Goal: Task Accomplishment & Management: Use online tool/utility

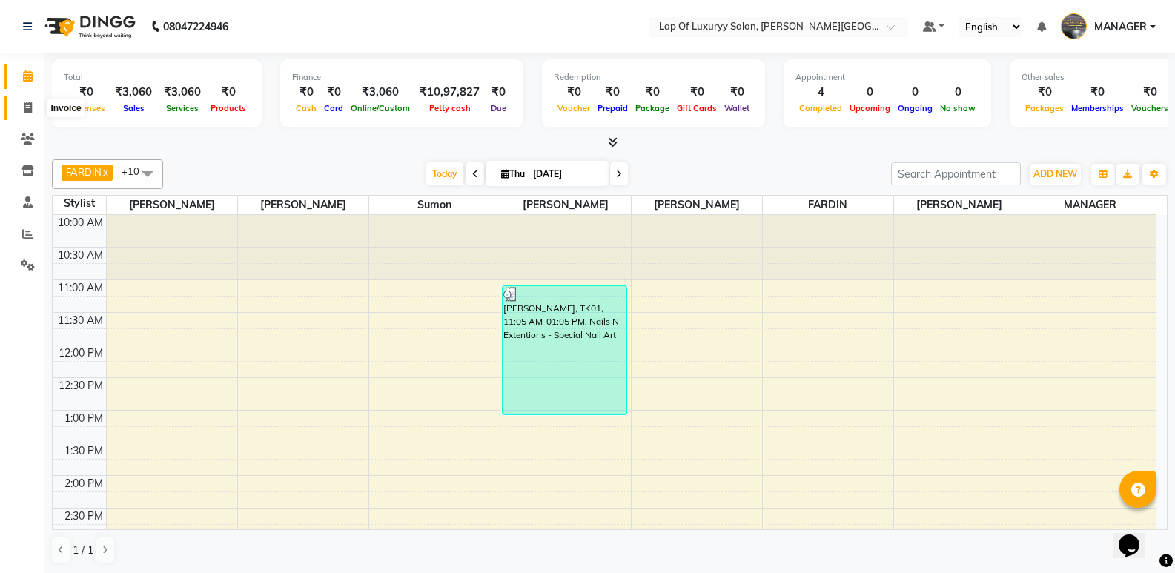
click at [33, 111] on span at bounding box center [28, 108] width 26 height 17
select select "17"
select select "service"
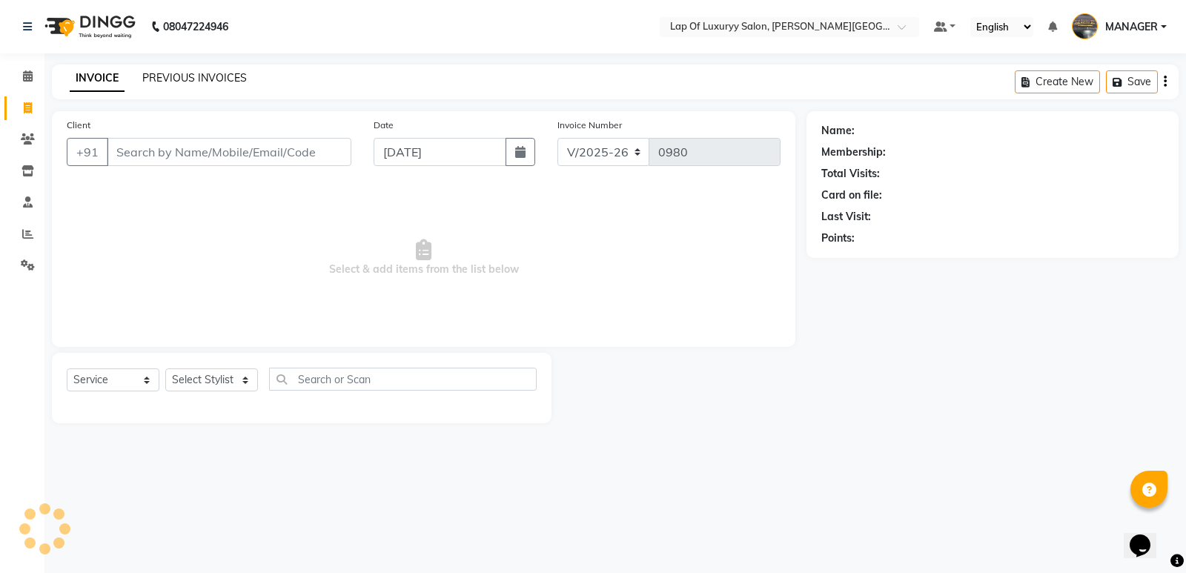
click at [225, 81] on link "PREVIOUS INVOICES" at bounding box center [194, 77] width 105 height 13
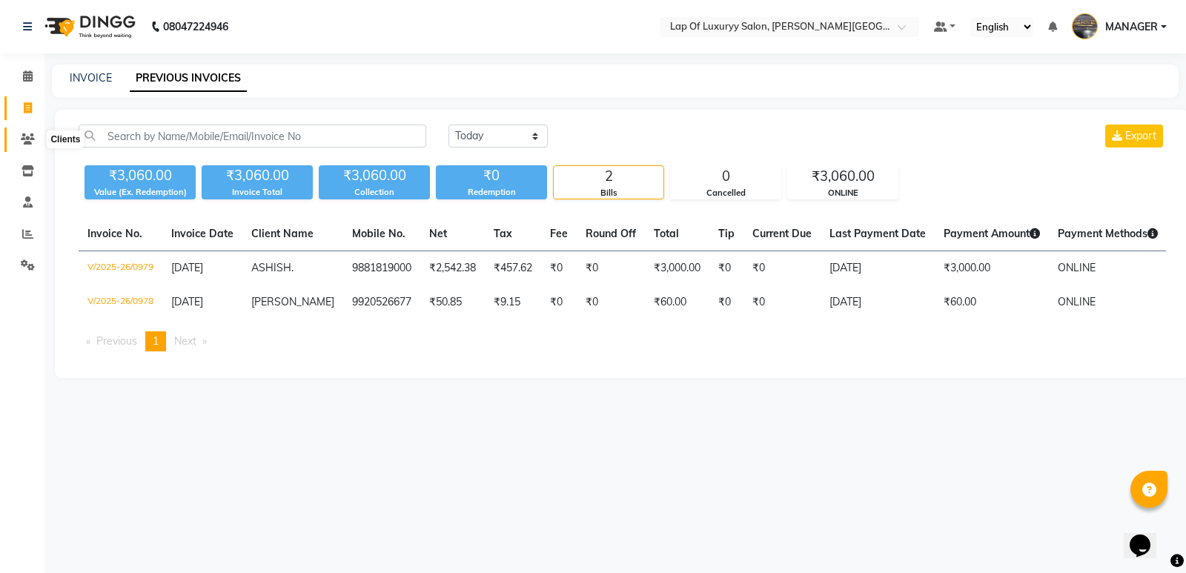
click at [33, 133] on icon at bounding box center [28, 138] width 14 height 11
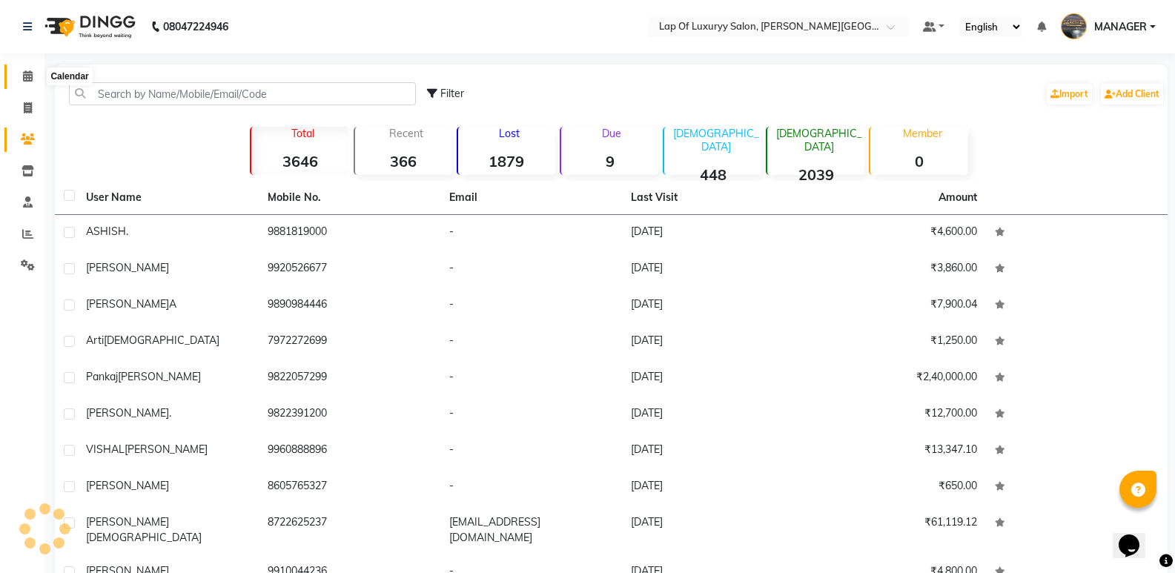
click at [33, 76] on span at bounding box center [28, 76] width 26 height 17
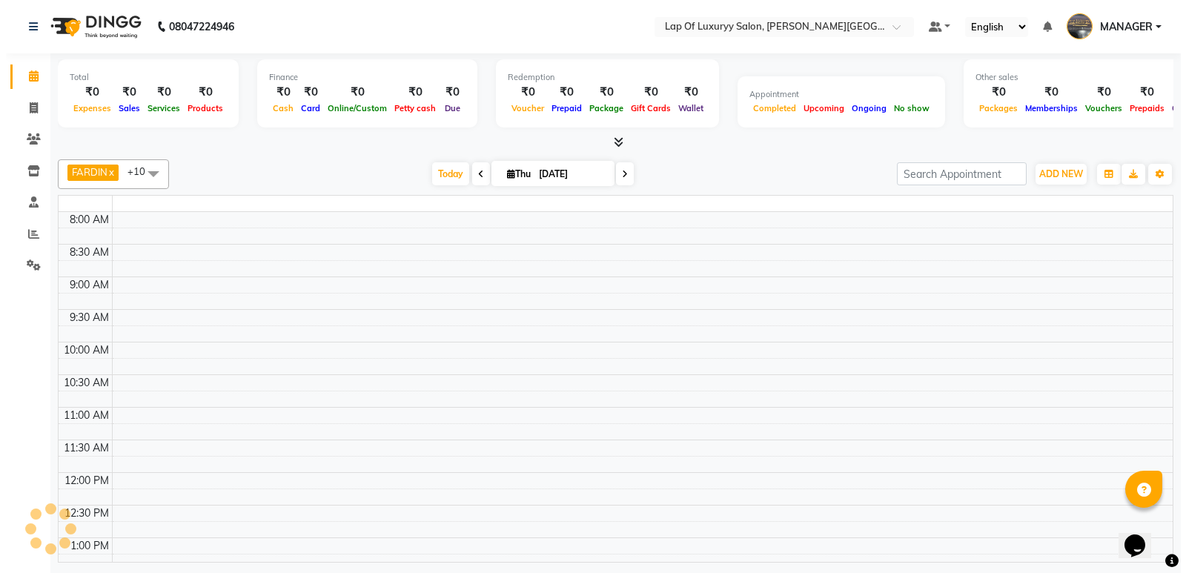
scroll to position [432, 0]
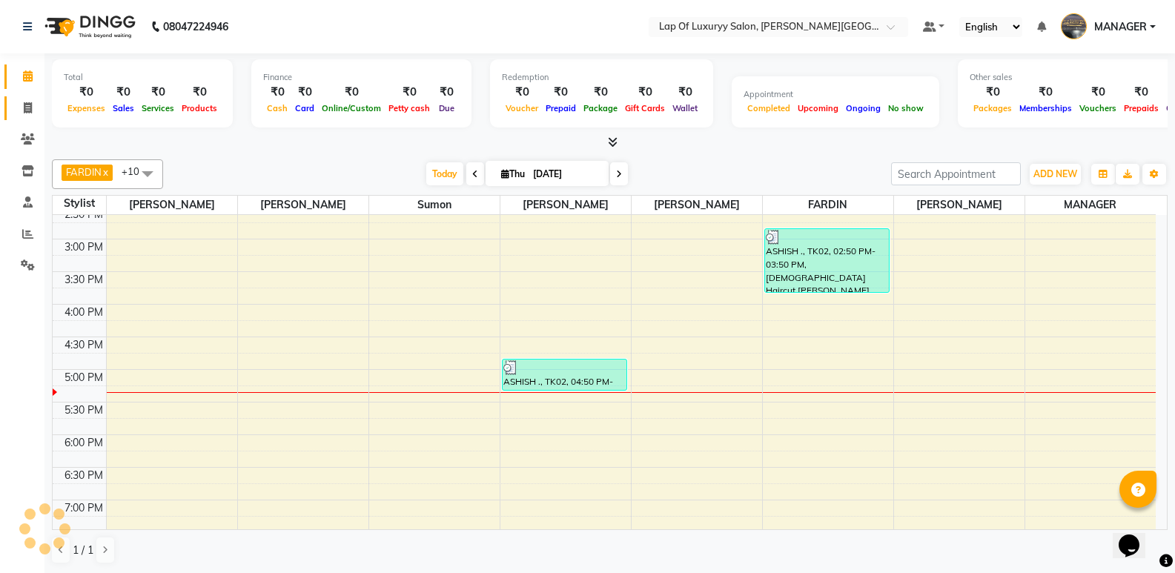
click at [28, 111] on icon at bounding box center [28, 107] width 8 height 11
select select "service"
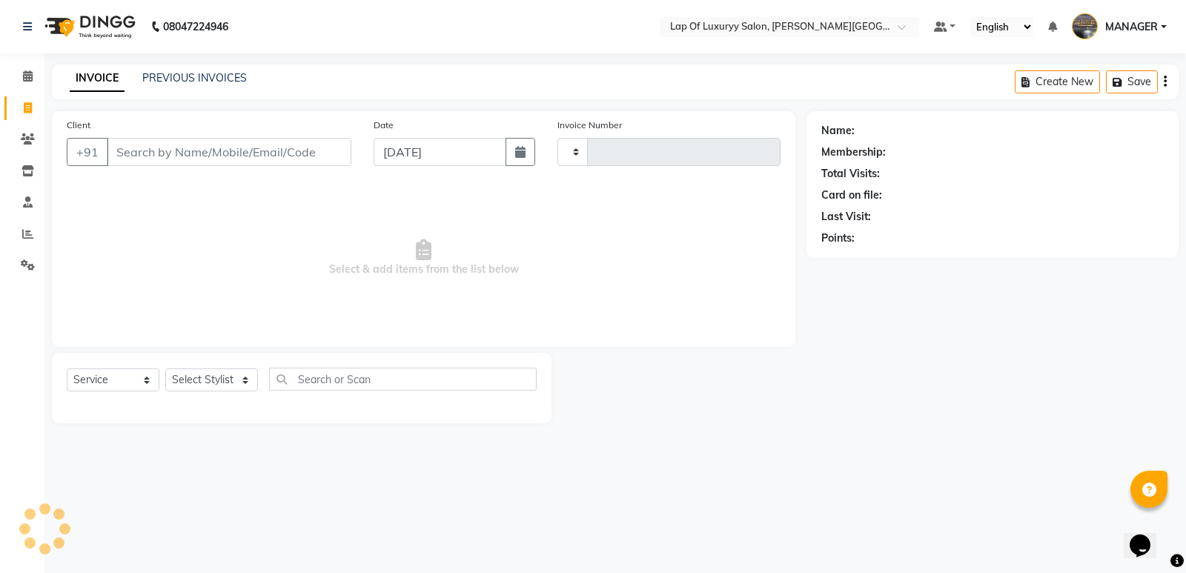
type input "0980"
select select "17"
click at [192, 147] on input "Client" at bounding box center [229, 152] width 245 height 28
type input "7770038944"
click at [304, 151] on span "Add Client" at bounding box center [313, 152] width 59 height 15
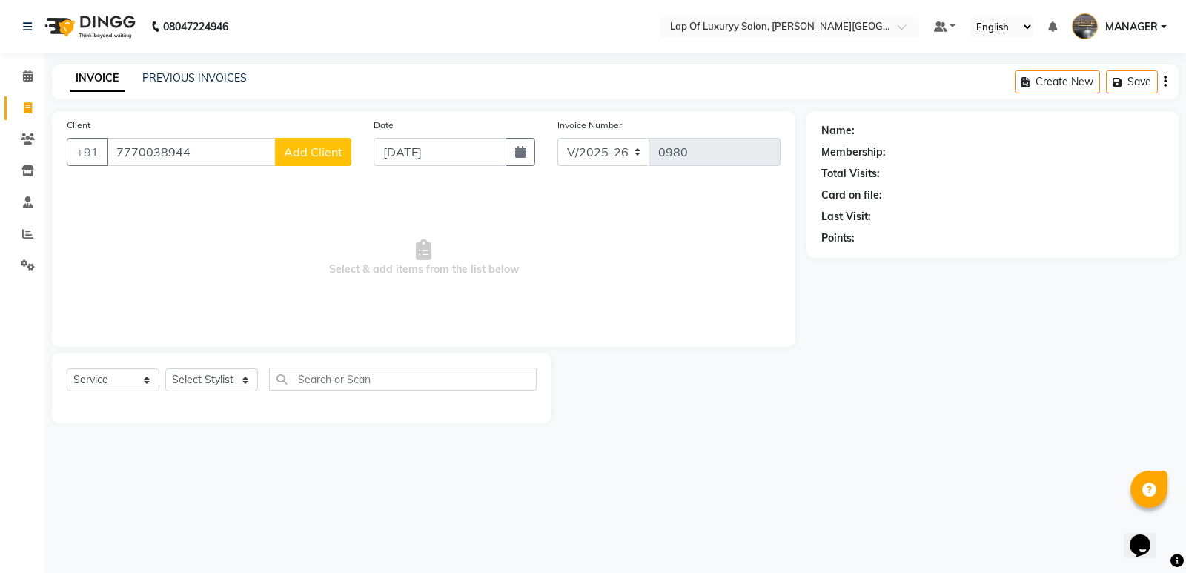
select select "22"
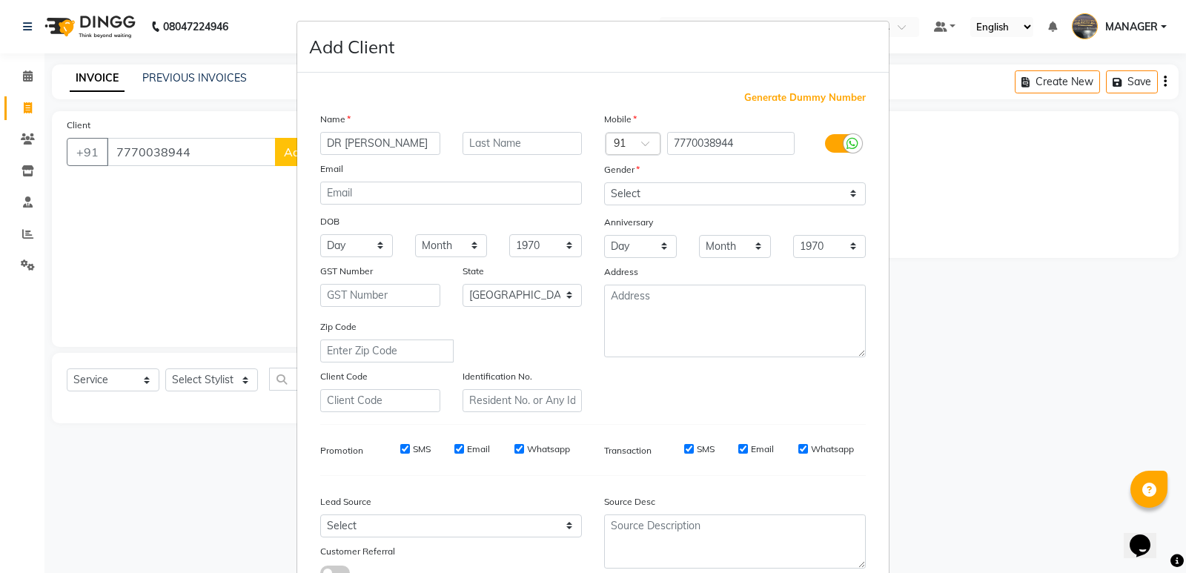
scroll to position [0, 2]
type input "DR [PERSON_NAME]"
click at [697, 189] on select "Select [DEMOGRAPHIC_DATA] [DEMOGRAPHIC_DATA] Other Prefer Not To Say" at bounding box center [735, 193] width 262 height 23
click at [604, 182] on select "Select [DEMOGRAPHIC_DATA] [DEMOGRAPHIC_DATA] Other Prefer Not To Say" at bounding box center [735, 193] width 262 height 23
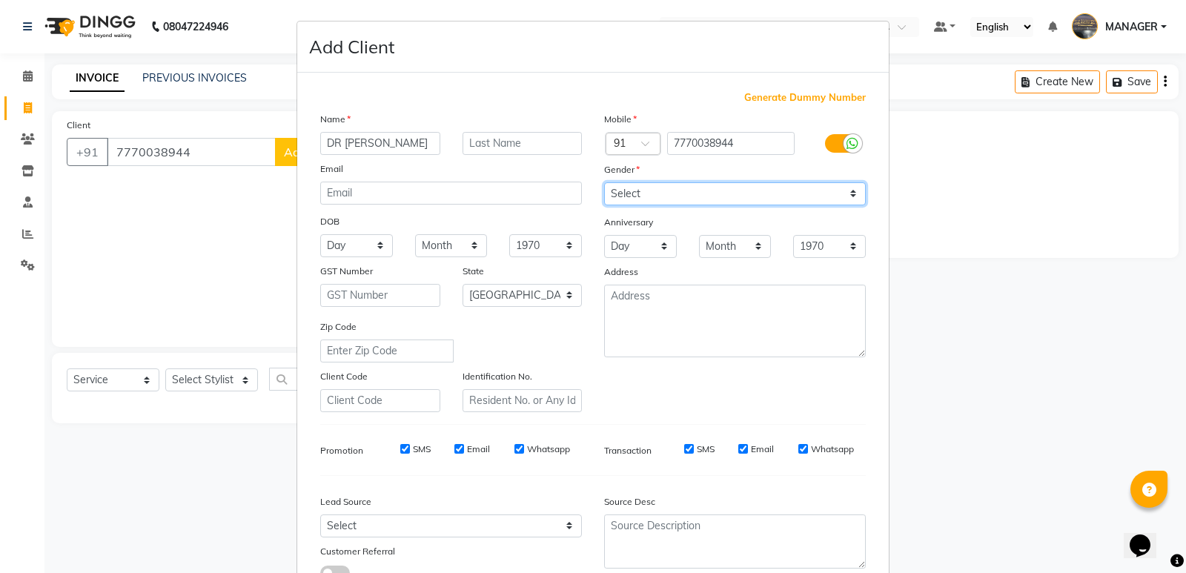
click at [675, 202] on select "Select [DEMOGRAPHIC_DATA] [DEMOGRAPHIC_DATA] Other Prefer Not To Say" at bounding box center [735, 193] width 262 height 23
select select "[DEMOGRAPHIC_DATA]"
click at [604, 182] on select "Select [DEMOGRAPHIC_DATA] [DEMOGRAPHIC_DATA] Other Prefer Not To Say" at bounding box center [735, 193] width 262 height 23
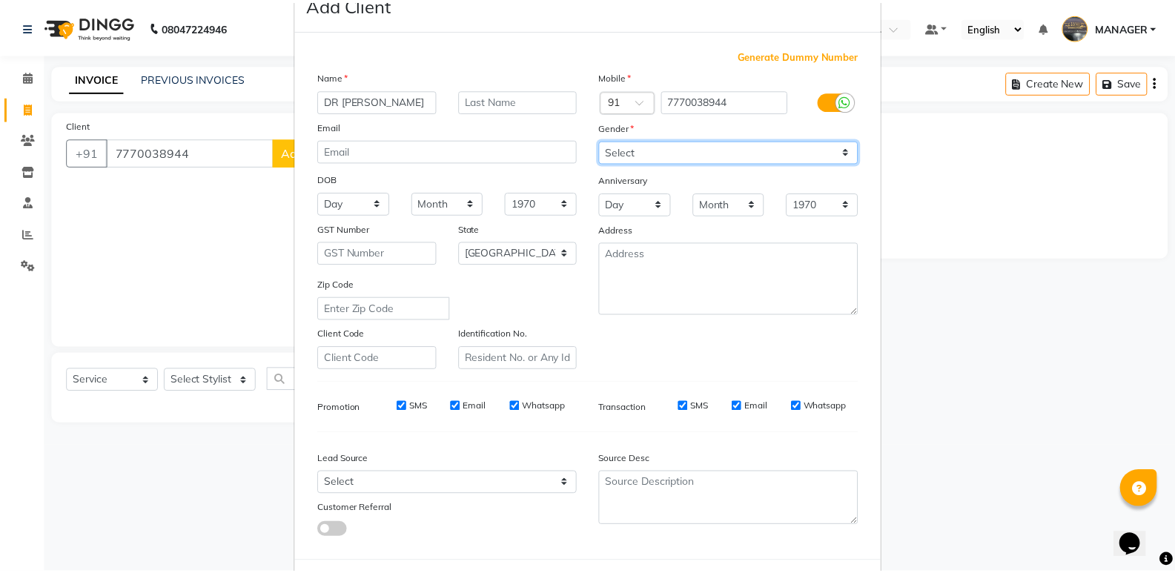
scroll to position [111, 0]
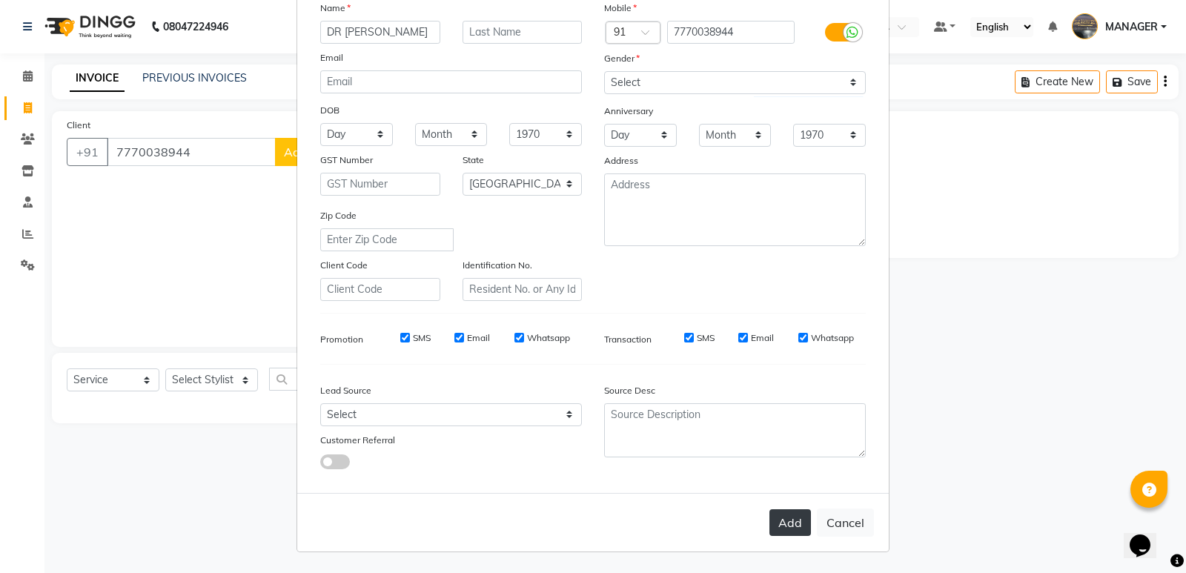
click at [797, 516] on button "Add" at bounding box center [790, 522] width 42 height 27
select select
select select "null"
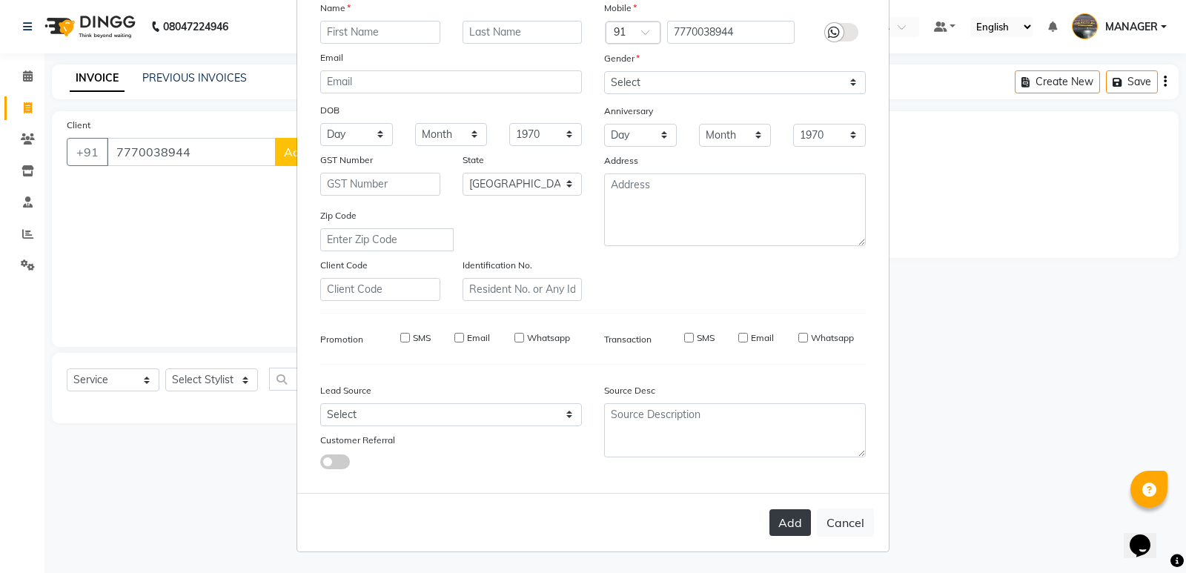
select select
checkbox input "false"
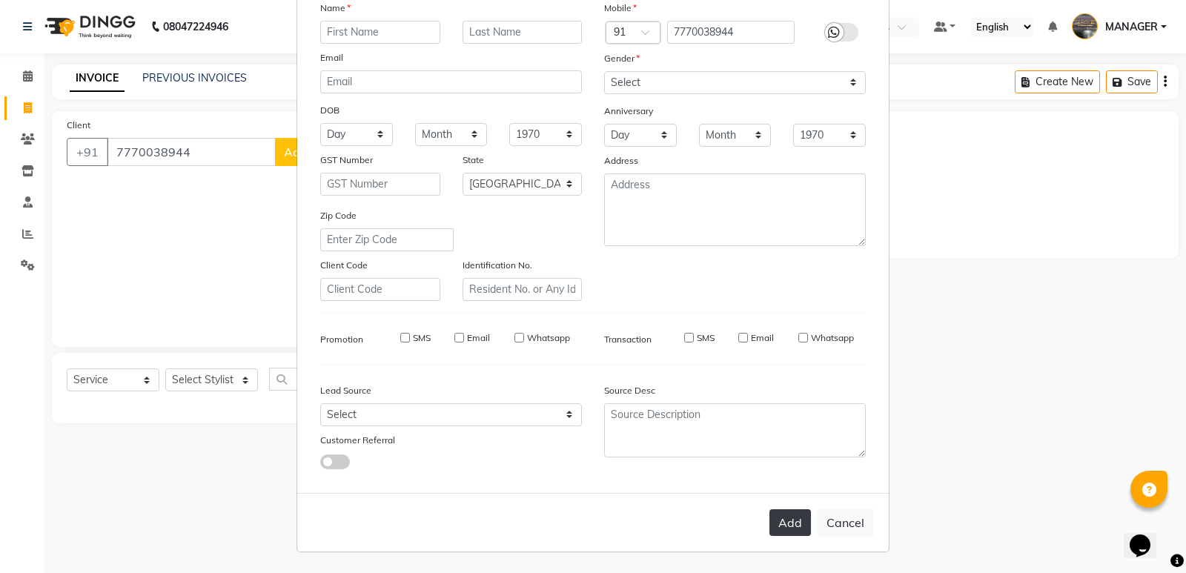
checkbox input "false"
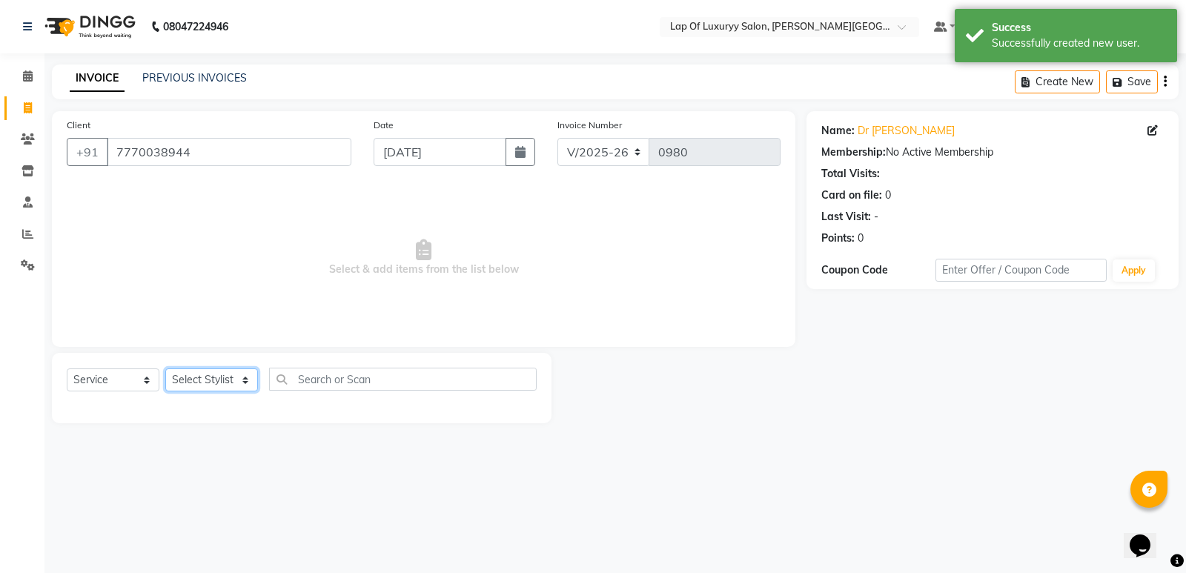
click at [204, 378] on select "Select Stylist [PERSON_NAME] [PERSON_NAME] MANAGER [PERSON_NAME] [PERSON_NAME] …" at bounding box center [211, 379] width 93 height 23
select select "79131"
click at [165, 368] on select "Select Stylist [PERSON_NAME] [PERSON_NAME] MANAGER [PERSON_NAME] [PERSON_NAME] …" at bounding box center [211, 379] width 93 height 23
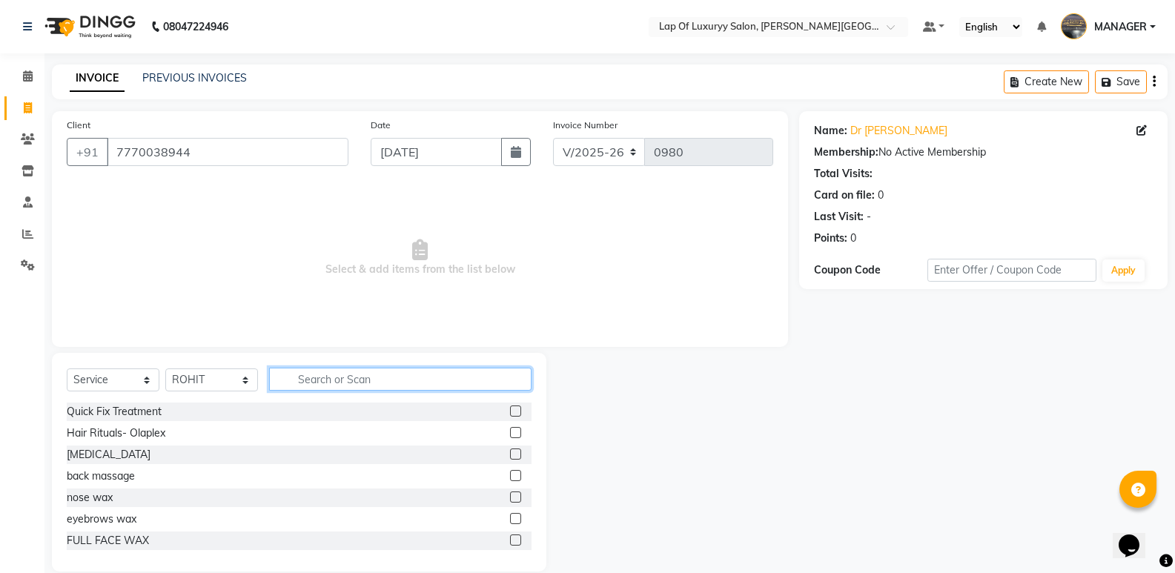
click at [329, 388] on input "text" at bounding box center [400, 379] width 262 height 23
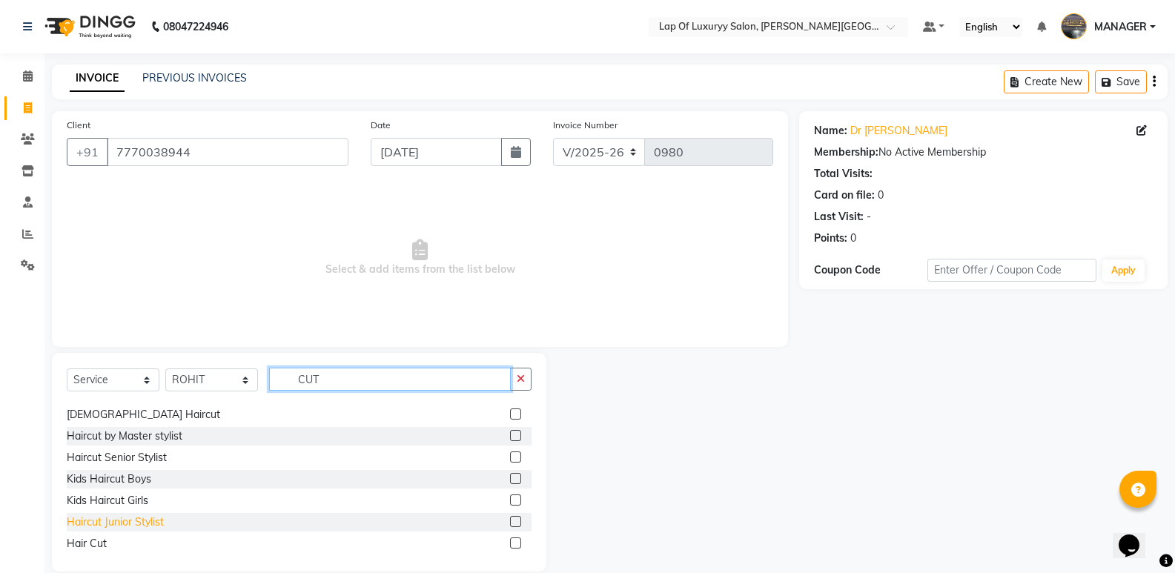
scroll to position [24, 0]
type input "CUT"
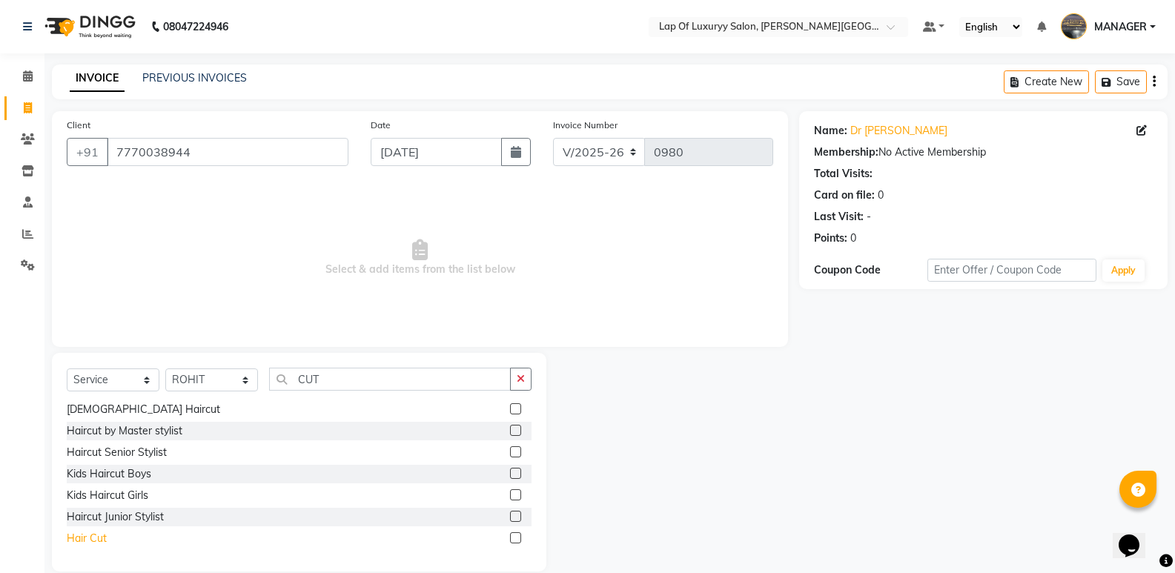
click at [99, 535] on div "Hair Cut" at bounding box center [87, 539] width 40 height 16
checkbox input "false"
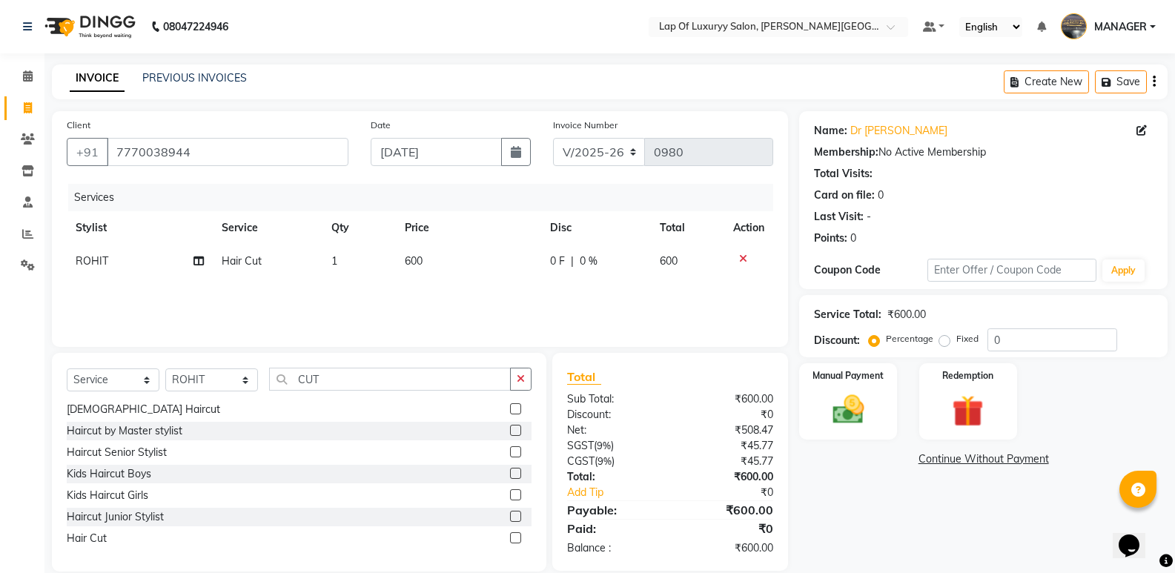
click at [447, 259] on td "600" at bounding box center [469, 261] width 146 height 33
select select "79131"
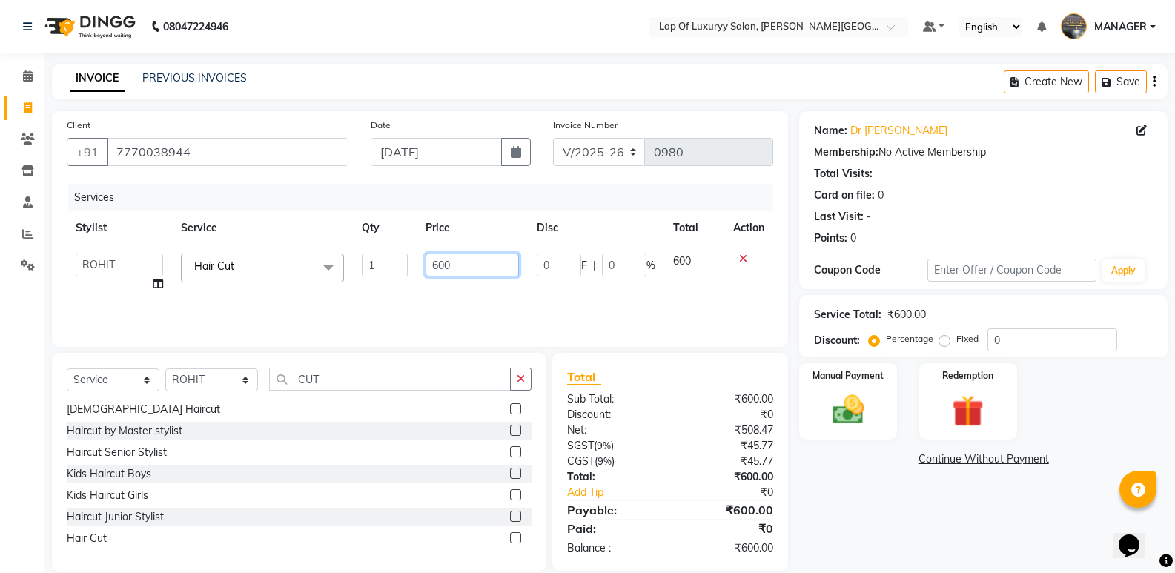
click at [463, 259] on input "600" at bounding box center [471, 265] width 93 height 23
type input "6"
type input "900"
click at [941, 508] on div "Name: Dr [PERSON_NAME] Membership: No Active Membership Total Visits: Card on f…" at bounding box center [989, 341] width 380 height 460
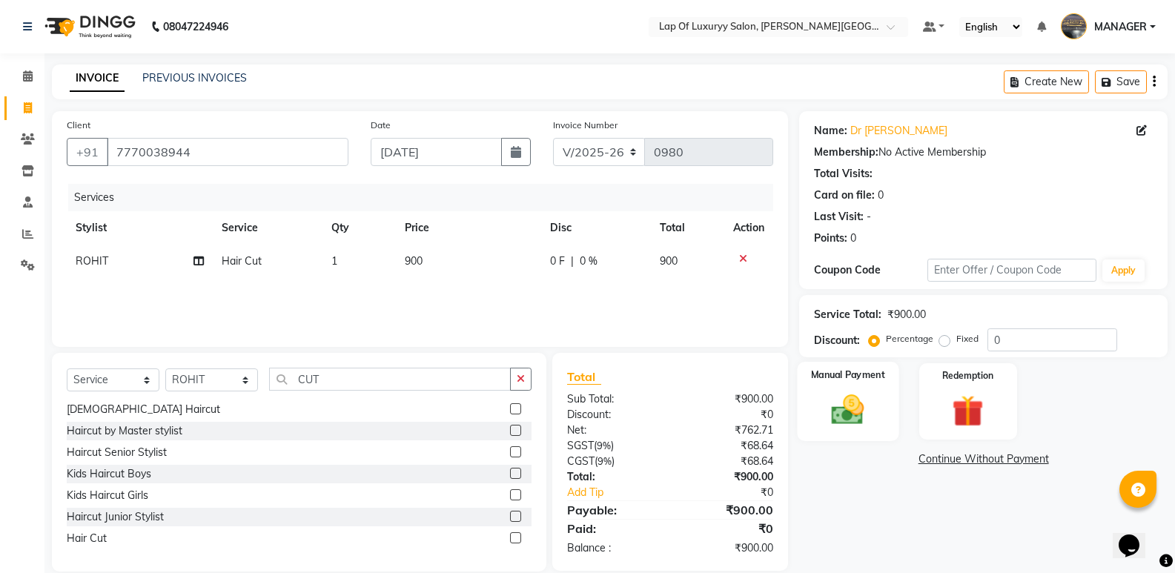
click at [863, 403] on img at bounding box center [847, 410] width 53 height 38
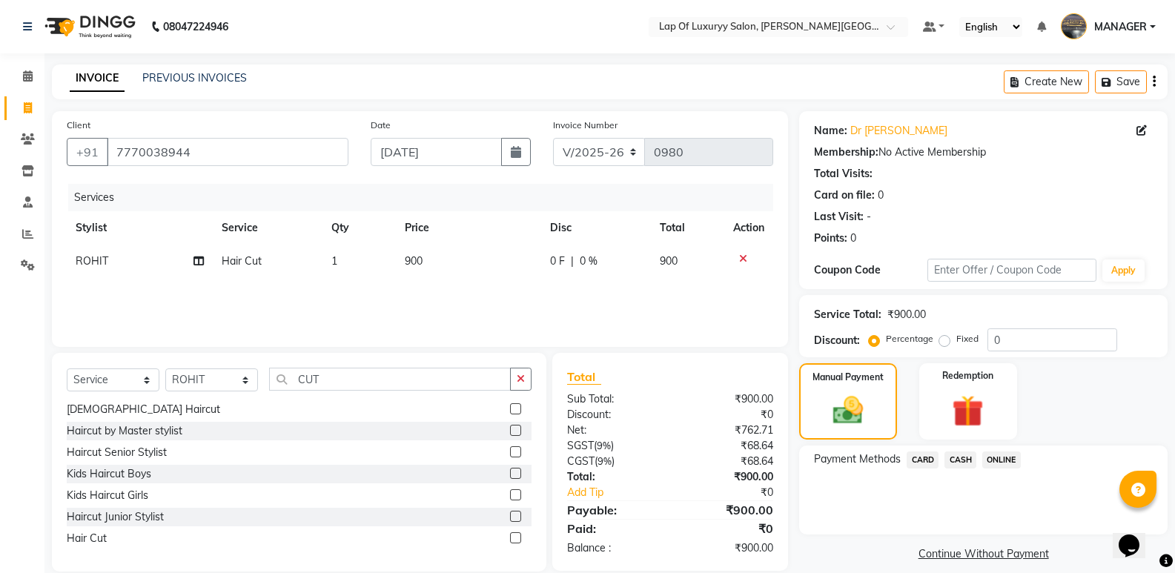
click at [1001, 462] on span "ONLINE" at bounding box center [1001, 459] width 39 height 17
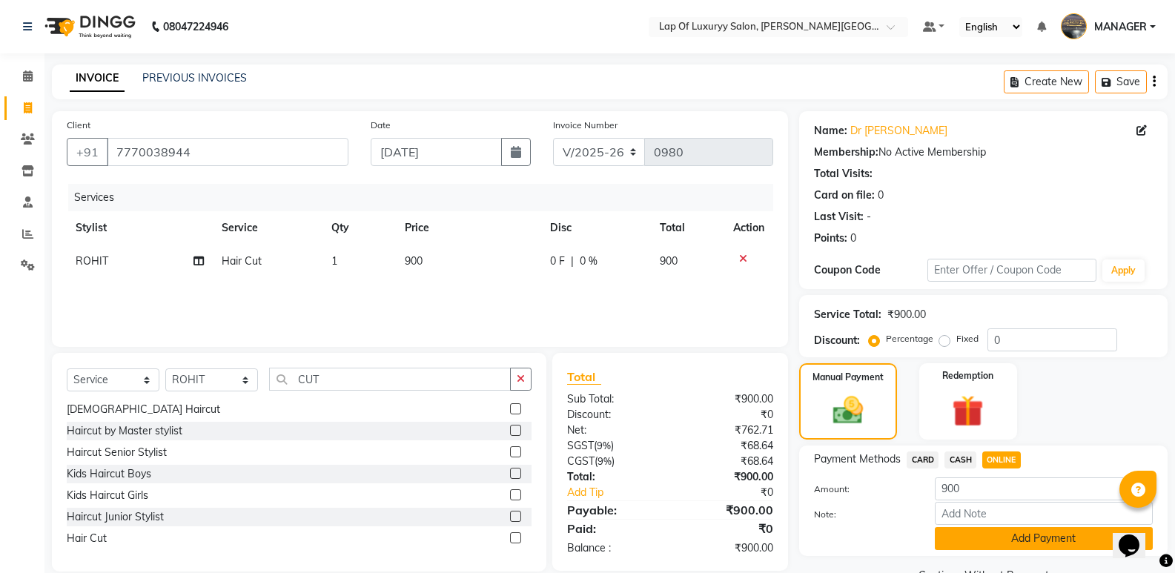
click at [999, 538] on button "Add Payment" at bounding box center [1044, 538] width 218 height 23
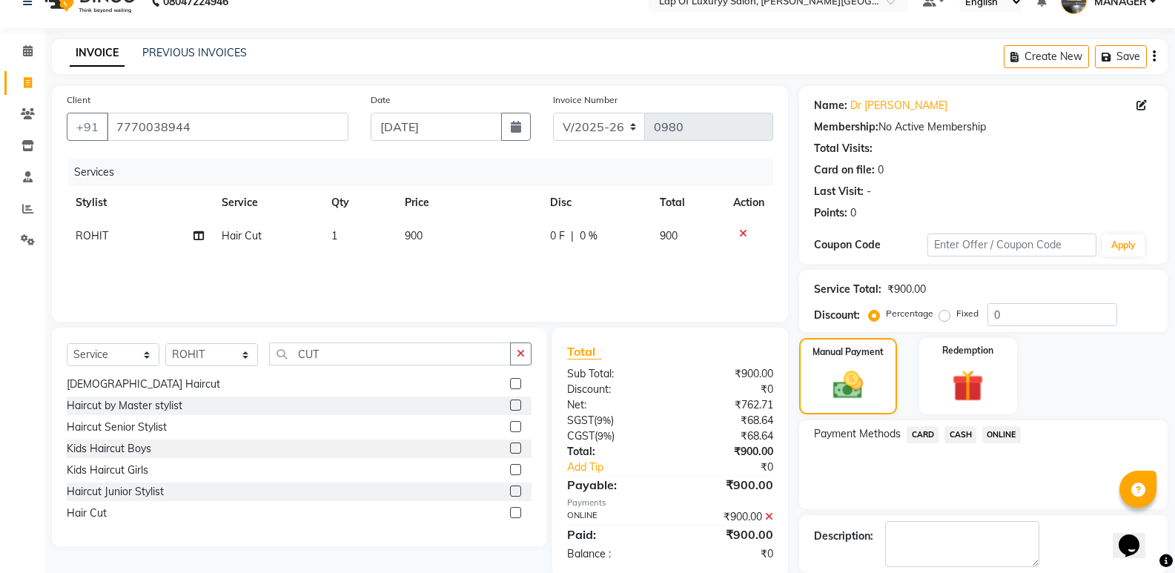
scroll to position [98, 0]
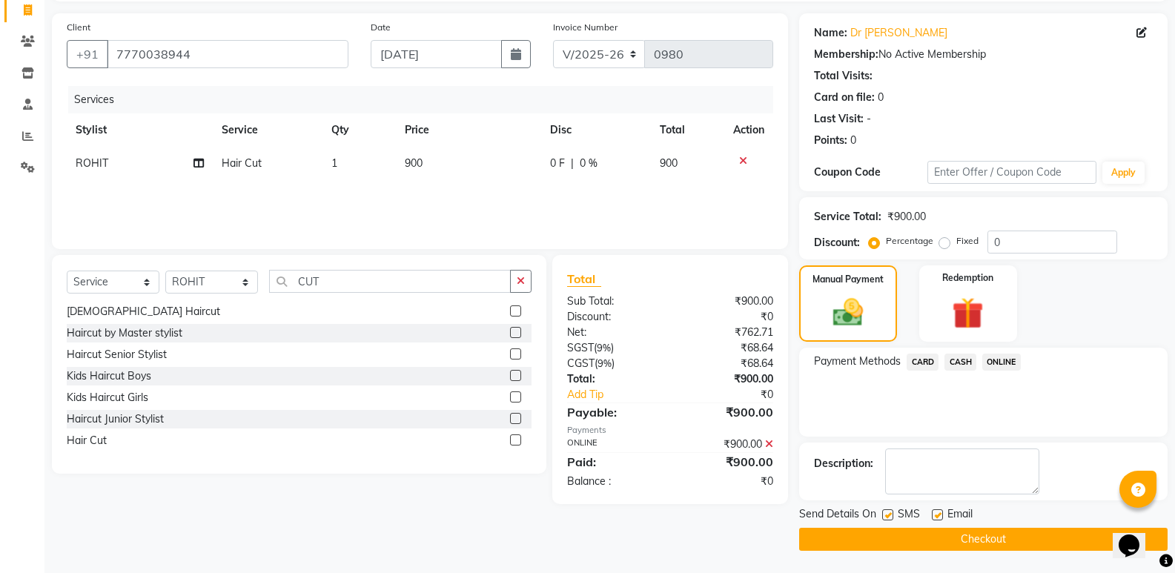
click at [937, 516] on label at bounding box center [937, 514] width 11 height 11
click at [937, 516] on input "checkbox" at bounding box center [937, 516] width 10 height 10
checkbox input "false"
click at [930, 530] on button "Checkout" at bounding box center [983, 539] width 368 height 23
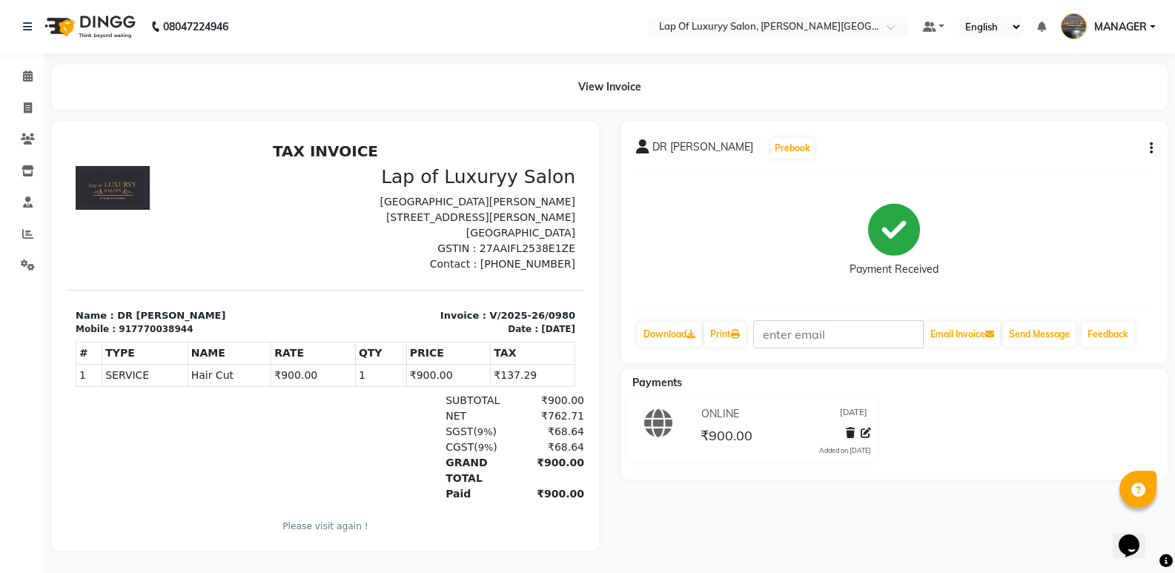
click at [1044, 378] on div "Payments" at bounding box center [900, 383] width 558 height 16
